Goal: Task Accomplishment & Management: Manage account settings

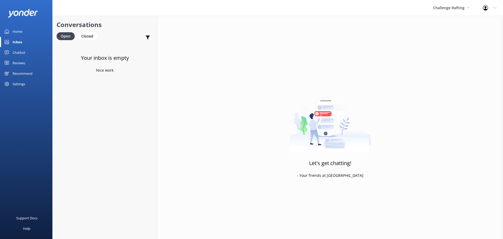
click at [20, 42] on div "Inbox" at bounding box center [18, 42] width 10 height 10
click at [14, 39] on div "Inbox" at bounding box center [18, 42] width 10 height 10
click at [464, 12] on div "Challenge Rafting Milford Sound Scenic Flights The Helicopter Line Glacier Heli…" at bounding box center [451, 8] width 50 height 16
click at [448, 20] on link "Milford Sound Scenic Flights" at bounding box center [452, 22] width 52 height 13
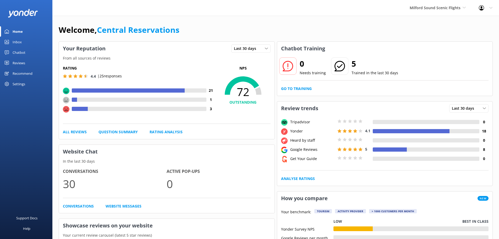
click at [14, 41] on div "Inbox" at bounding box center [17, 42] width 9 height 10
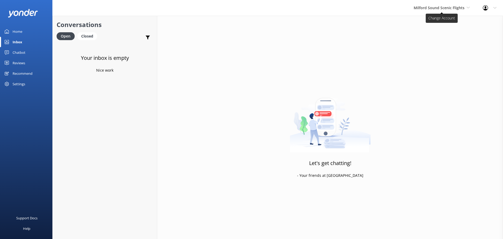
click at [468, 7] on icon at bounding box center [467, 7] width 3 height 3
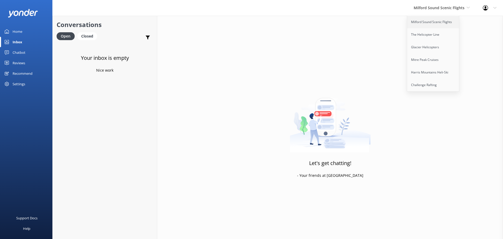
click at [442, 22] on link "Milford Sound Scenic Flights" at bounding box center [433, 22] width 52 height 13
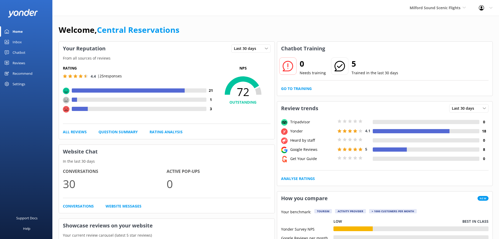
click at [19, 42] on div "Inbox" at bounding box center [17, 42] width 9 height 10
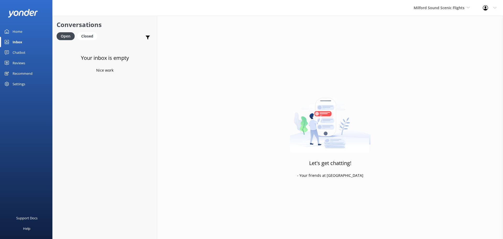
drag, startPoint x: 459, startPoint y: 8, endPoint x: 455, endPoint y: 14, distance: 7.6
click at [459, 8] on span "Milford Sound Scenic Flights" at bounding box center [439, 7] width 51 height 5
click at [438, 36] on link "The Helicopter Line" at bounding box center [433, 34] width 52 height 13
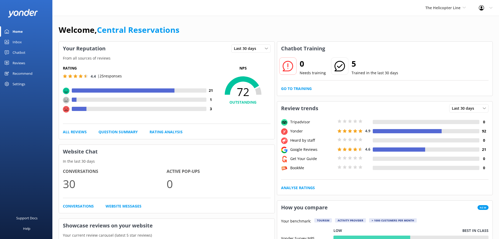
click at [21, 42] on div "Inbox" at bounding box center [17, 42] width 9 height 10
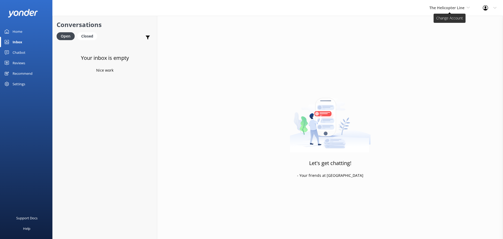
click at [454, 9] on span "The Helicopter Line" at bounding box center [446, 7] width 35 height 5
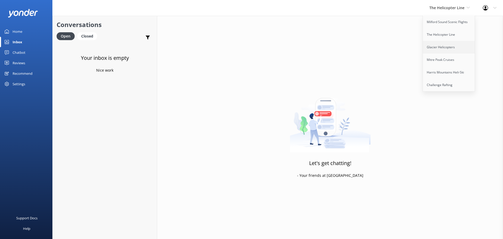
click at [451, 43] on link "Glacier Helicopters" at bounding box center [449, 47] width 52 height 13
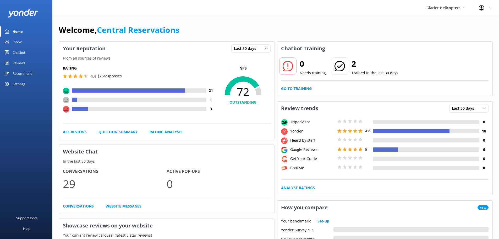
click at [15, 42] on div "Inbox" at bounding box center [17, 42] width 9 height 10
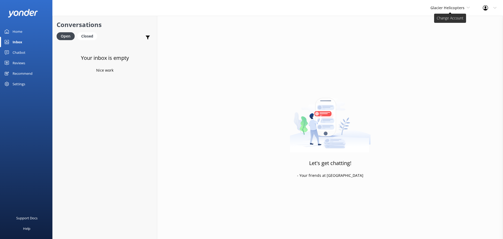
click at [450, 9] on span "Glacier Helicopters" at bounding box center [447, 7] width 34 height 5
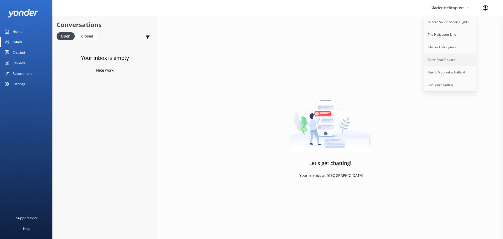
click at [461, 64] on link "Mitre Peak Cruises" at bounding box center [450, 59] width 52 height 13
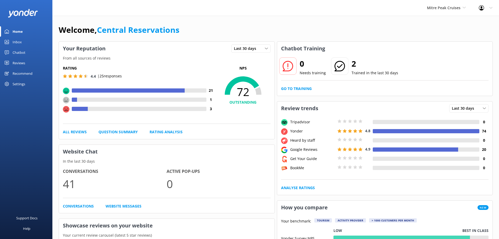
click at [29, 43] on link "Inbox" at bounding box center [26, 42] width 52 height 10
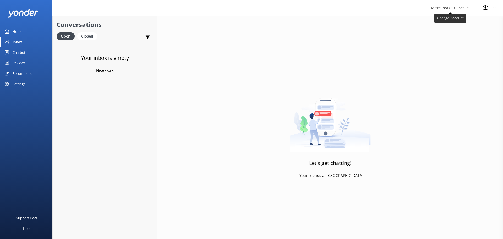
click at [469, 5] on span "Mitre Peak Cruises" at bounding box center [450, 8] width 39 height 6
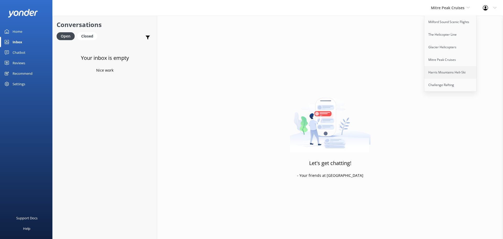
click at [451, 72] on link "Harris Mountains Heli-Ski" at bounding box center [450, 72] width 52 height 13
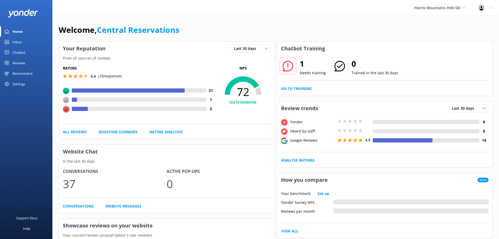
click at [18, 45] on div "Inbox" at bounding box center [17, 42] width 9 height 10
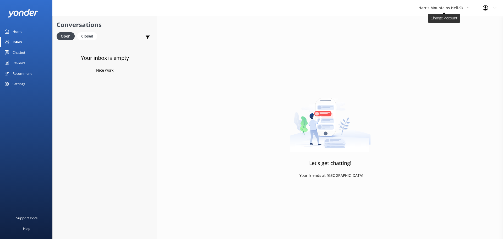
click at [453, 8] on span "Harris Mountains Heli-Ski" at bounding box center [441, 7] width 46 height 5
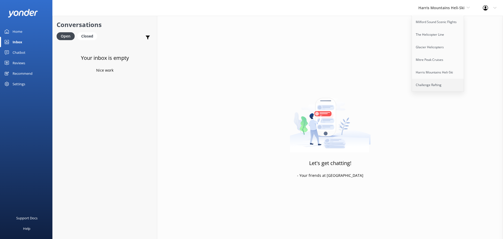
click at [443, 88] on link "Challenge Rafting" at bounding box center [438, 85] width 52 height 13
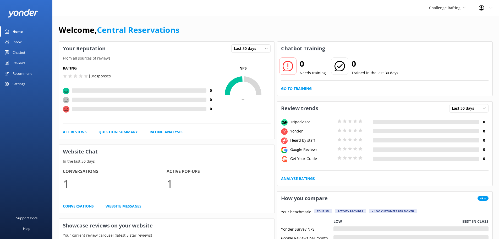
click at [19, 42] on div "Inbox" at bounding box center [17, 42] width 9 height 10
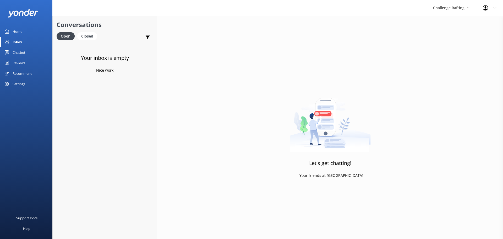
click at [19, 42] on div "Inbox" at bounding box center [18, 42] width 10 height 10
click at [464, 9] on span "Challenge Rafting" at bounding box center [448, 7] width 31 height 5
click at [291, 48] on div "Let's get chatting! - Your friends at Yonder" at bounding box center [330, 135] width 346 height 239
click at [21, 42] on div "Inbox" at bounding box center [18, 42] width 10 height 10
click at [455, 19] on link "Milford Sound Scenic Flights" at bounding box center [452, 22] width 52 height 13
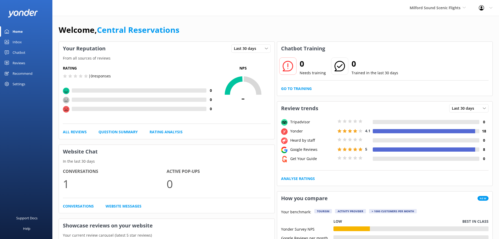
click at [16, 42] on div "Inbox" at bounding box center [17, 42] width 9 height 10
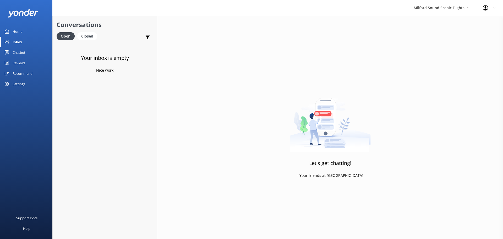
click at [459, 3] on div "Milford Sound Scenic Flights Milford Sound Scenic Flights The Helicopter Line G…" at bounding box center [441, 8] width 69 height 16
click at [437, 36] on link "The Helicopter Line" at bounding box center [433, 34] width 52 height 13
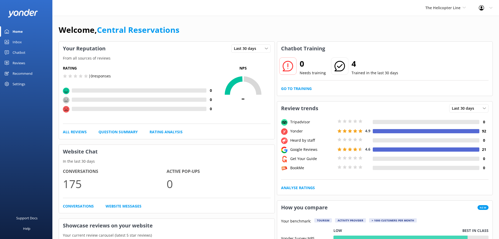
click at [18, 41] on div "Inbox" at bounding box center [17, 42] width 9 height 10
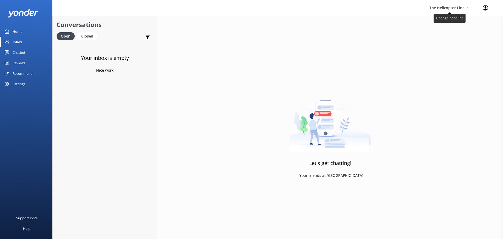
click at [467, 7] on icon at bounding box center [467, 7] width 3 height 3
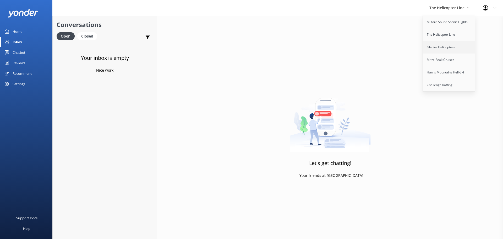
click at [444, 46] on link "Glacier Helicopters" at bounding box center [449, 47] width 52 height 13
